Goal: Complete application form

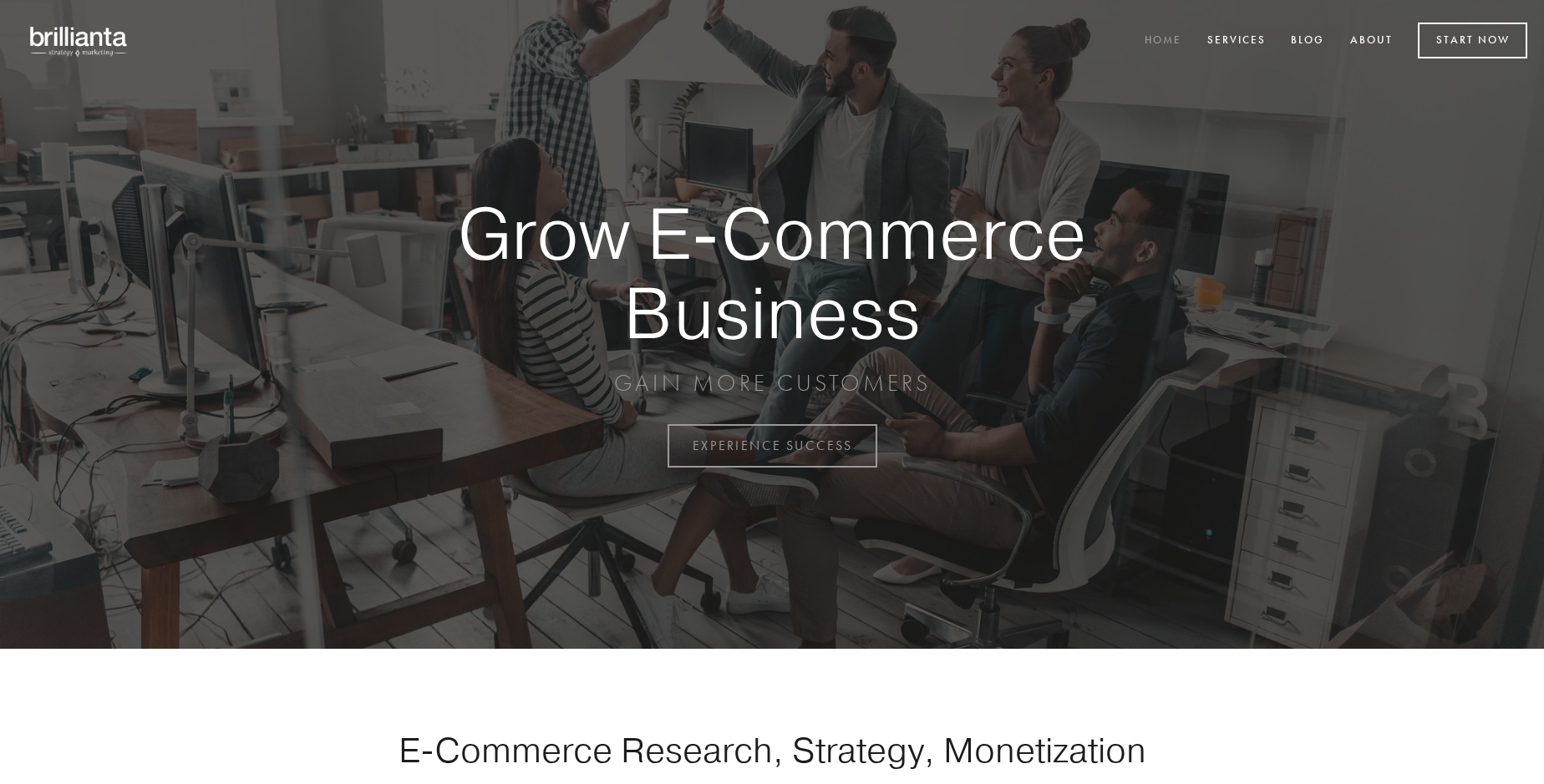
scroll to position [4377, 0]
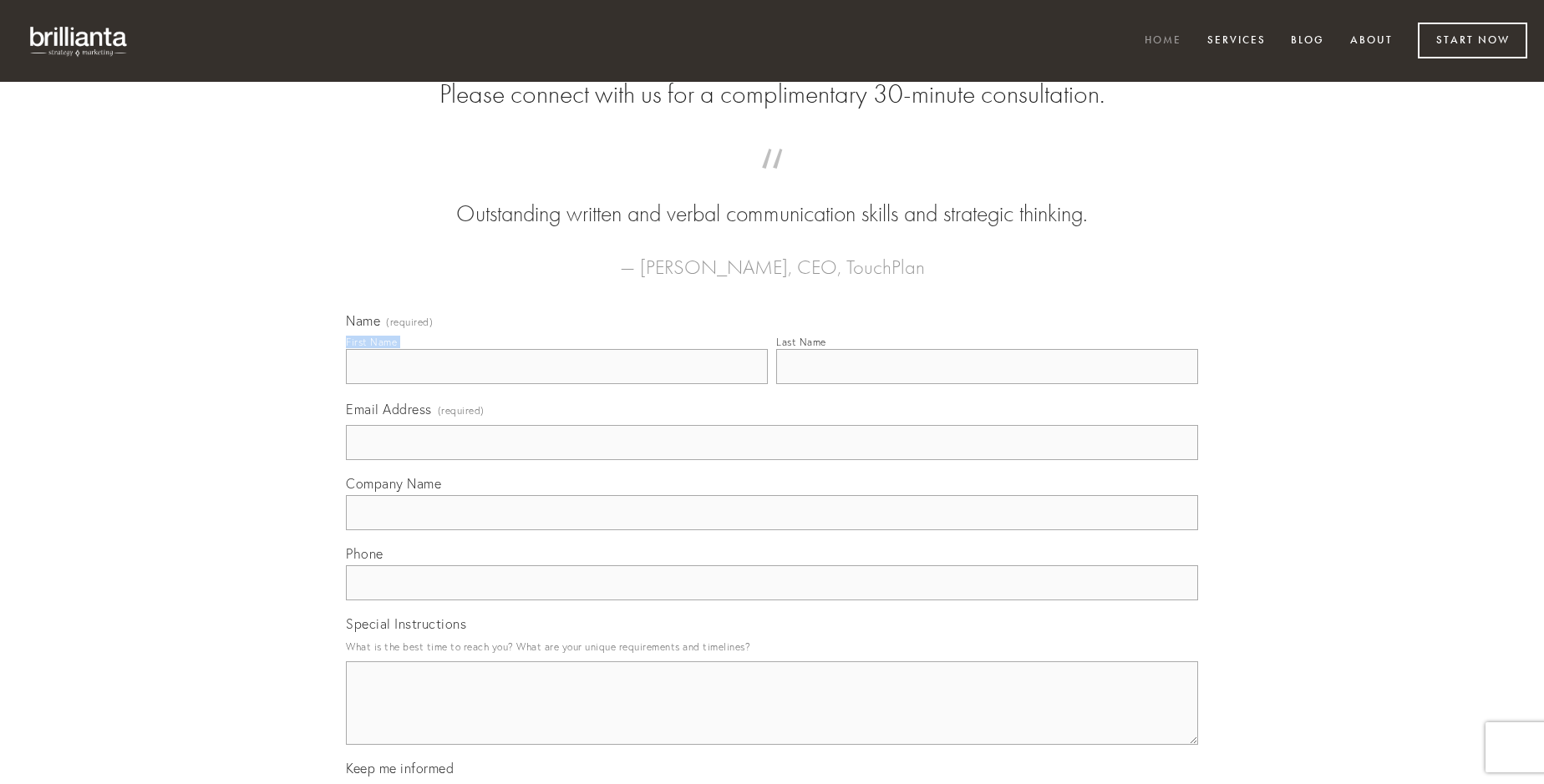
type input "[PERSON_NAME]"
click at [986, 384] on input "Last Name" at bounding box center [986, 366] width 422 height 35
type input "[PERSON_NAME]"
click at [772, 460] on input "Email Address (required)" at bounding box center [771, 442] width 852 height 35
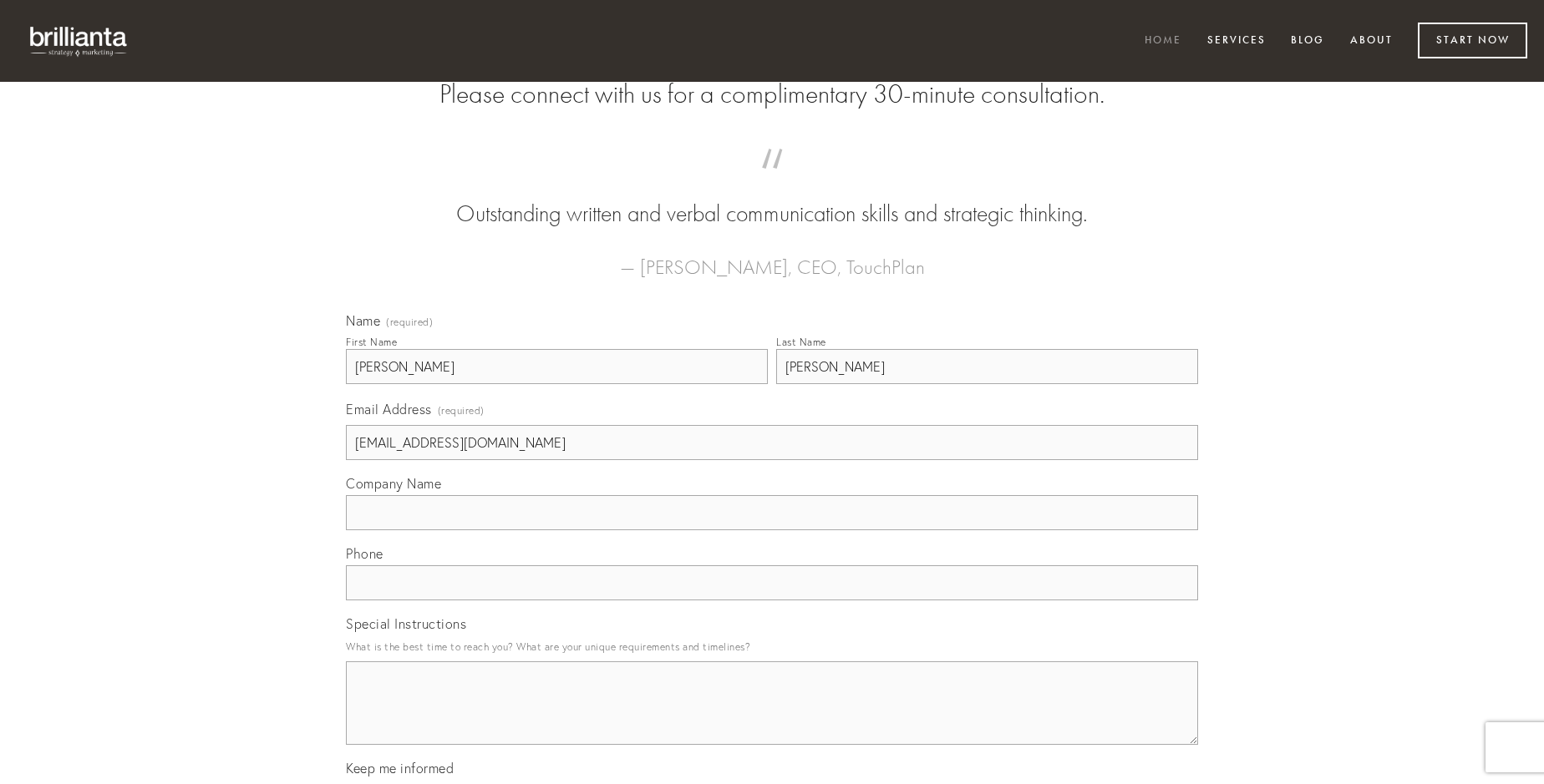
type input "[EMAIL_ADDRESS][DOMAIN_NAME]"
click at [772, 530] on input "Company Name" at bounding box center [771, 512] width 852 height 35
type input "eum"
click at [772, 600] on input "text" at bounding box center [771, 582] width 852 height 35
click at [772, 718] on textarea "Special Instructions" at bounding box center [771, 702] width 852 height 84
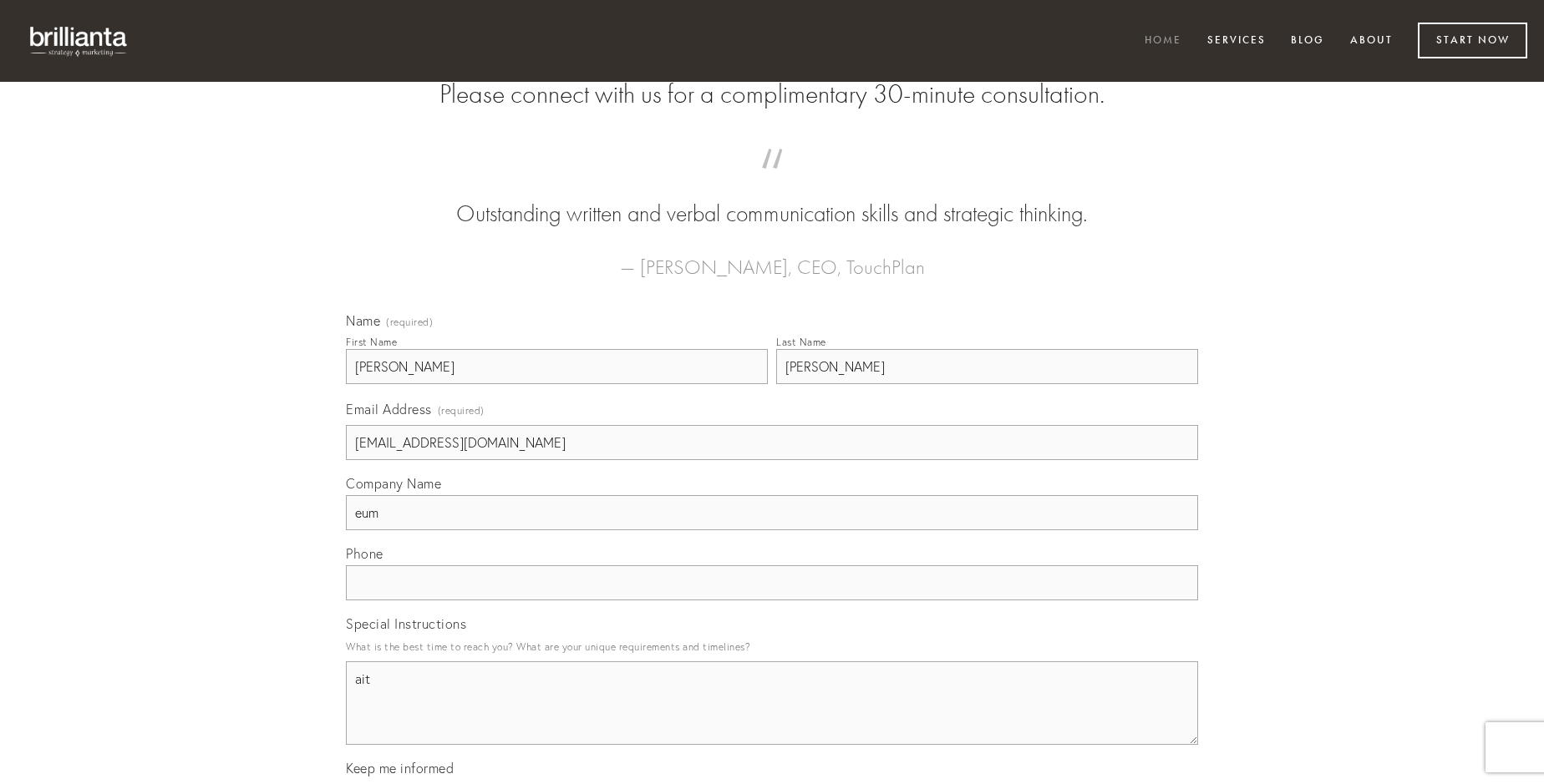
type textarea "ait"
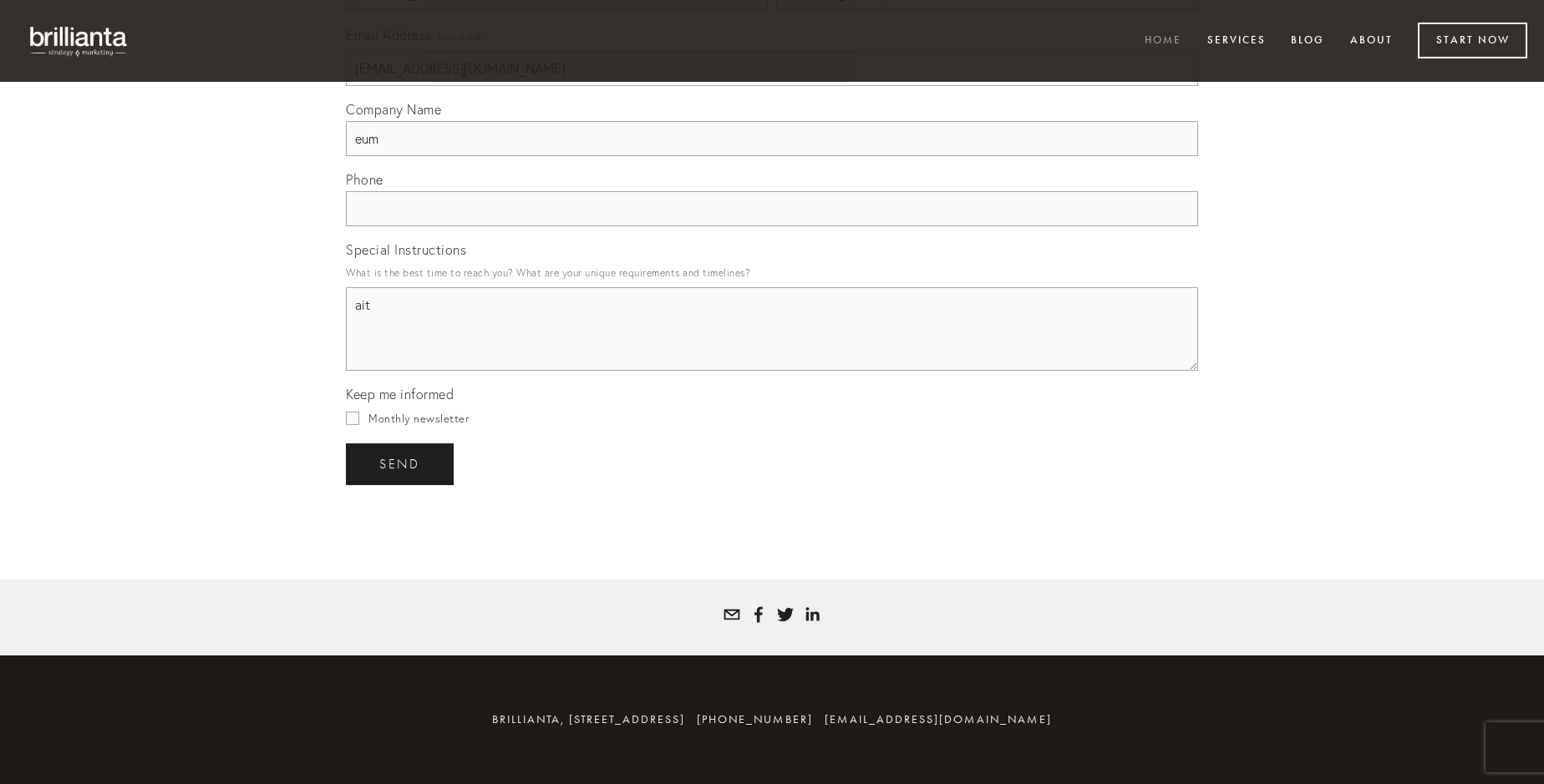
click at [401, 464] on span "send" at bounding box center [400, 465] width 41 height 15
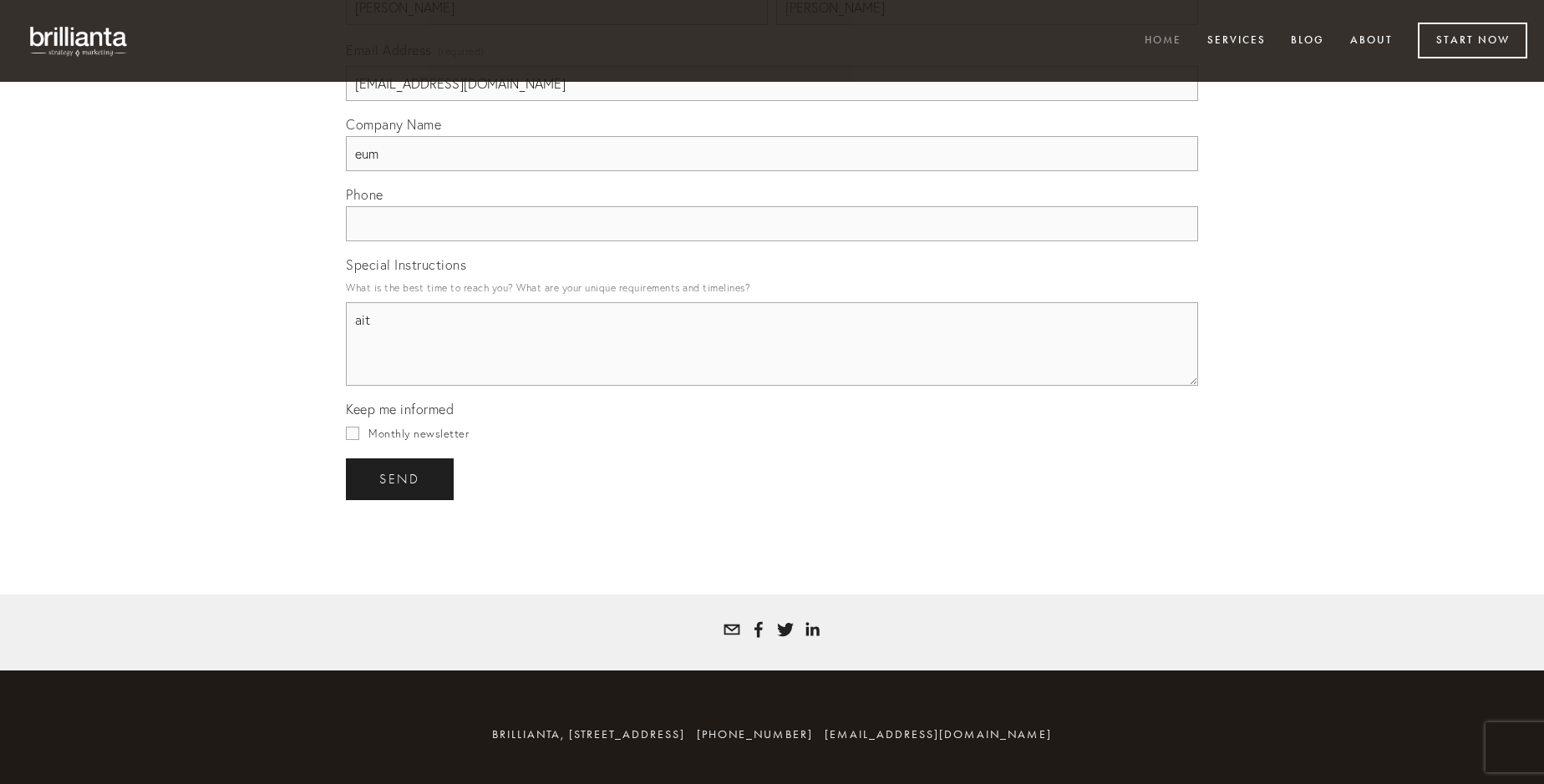
scroll to position [4328, 0]
